Goal: Task Accomplishment & Management: Manage account settings

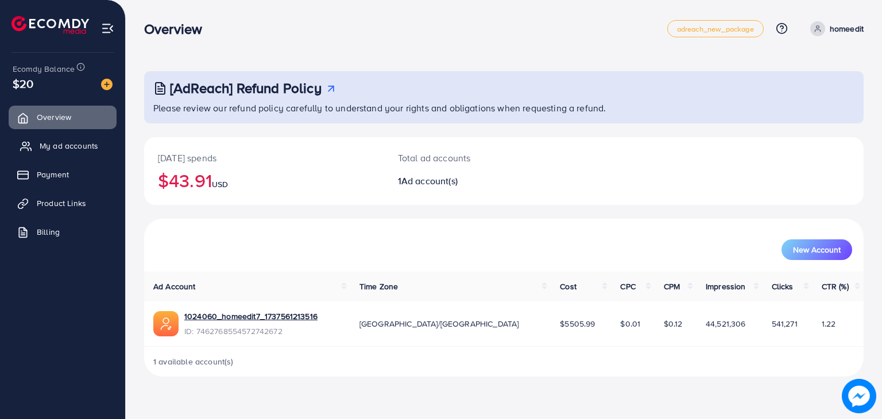
click at [94, 136] on link "My ad accounts" at bounding box center [63, 145] width 108 height 23
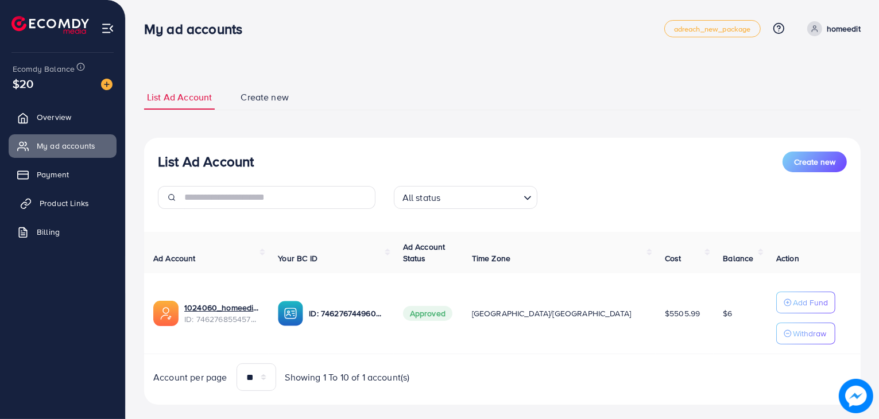
click at [69, 199] on span "Product Links" at bounding box center [64, 202] width 49 height 11
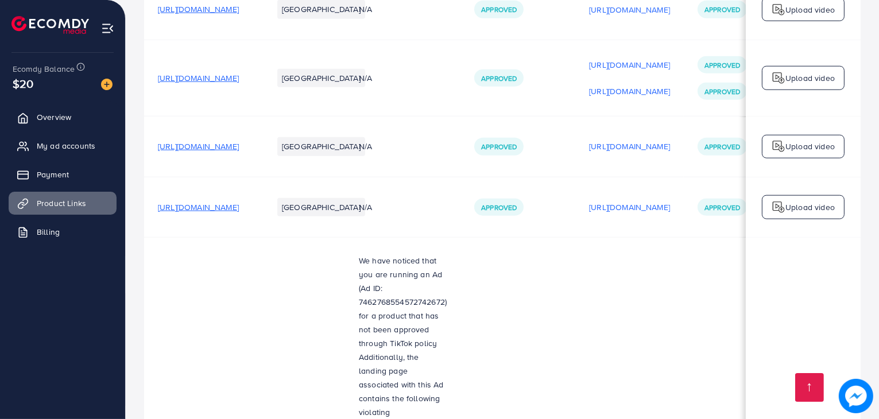
scroll to position [1339, 0]
click at [239, 201] on span "[URL][DOMAIN_NAME]" at bounding box center [198, 206] width 81 height 11
